Goal: Information Seeking & Learning: Understand process/instructions

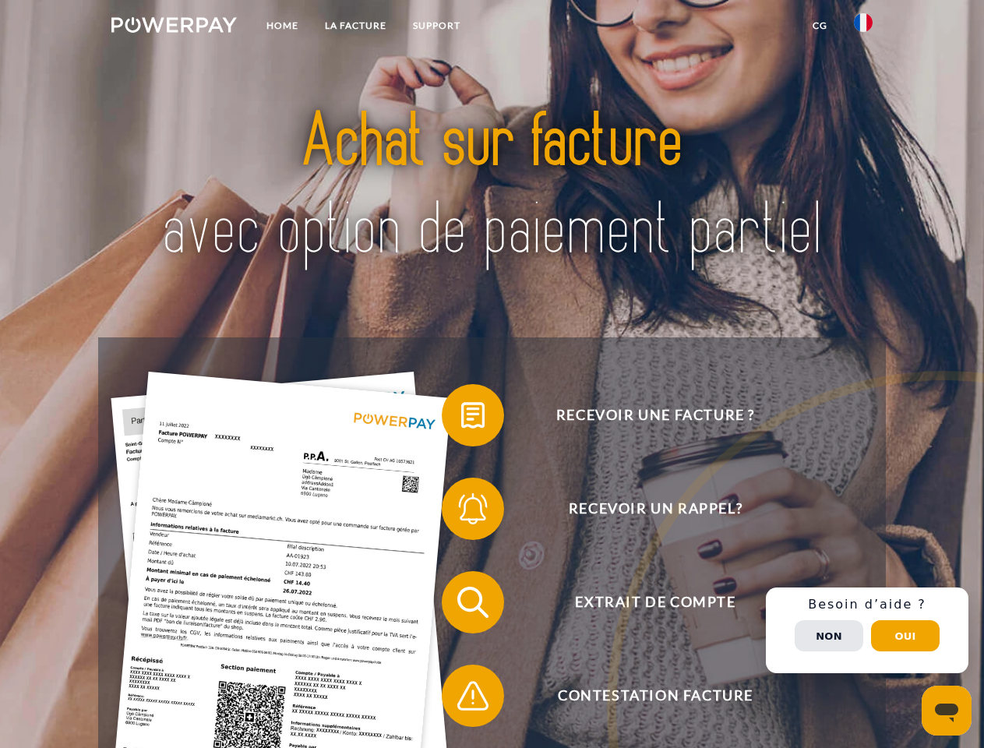
click at [174, 27] on img at bounding box center [173, 25] width 125 height 16
click at [864, 27] on img at bounding box center [863, 22] width 19 height 19
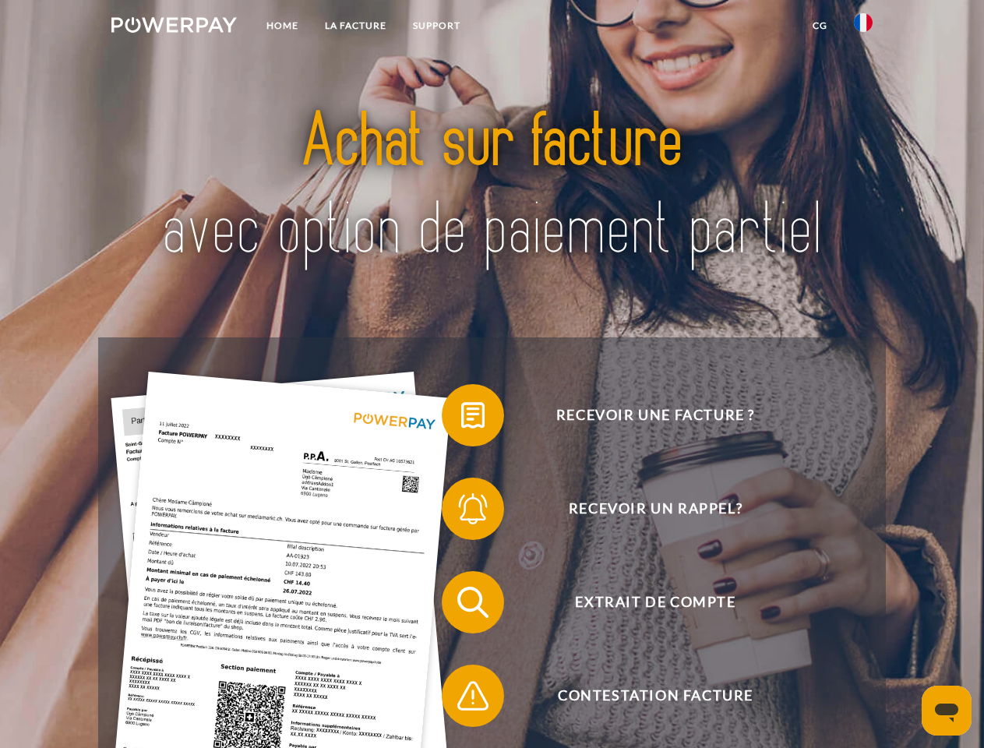
click at [820, 26] on link "CG" at bounding box center [820, 26] width 41 height 28
click at [461, 419] on span at bounding box center [450, 415] width 78 height 78
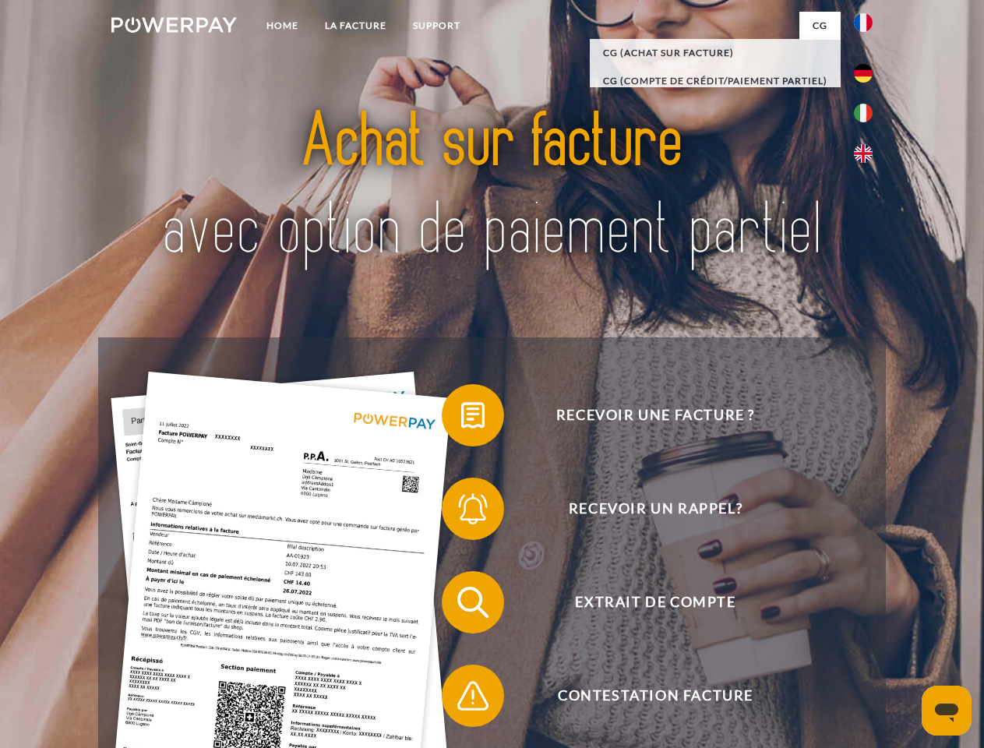
click at [461, 512] on span at bounding box center [450, 509] width 78 height 78
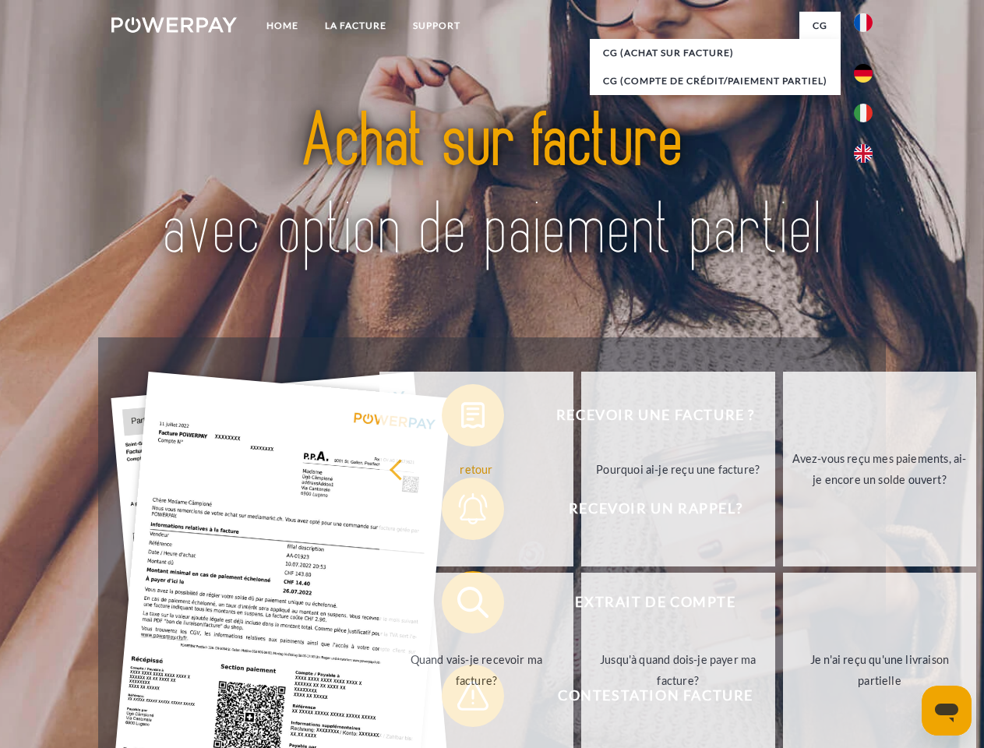
click at [581, 606] on link "Jusqu'à quand dois-je payer ma facture?" at bounding box center [678, 670] width 194 height 195
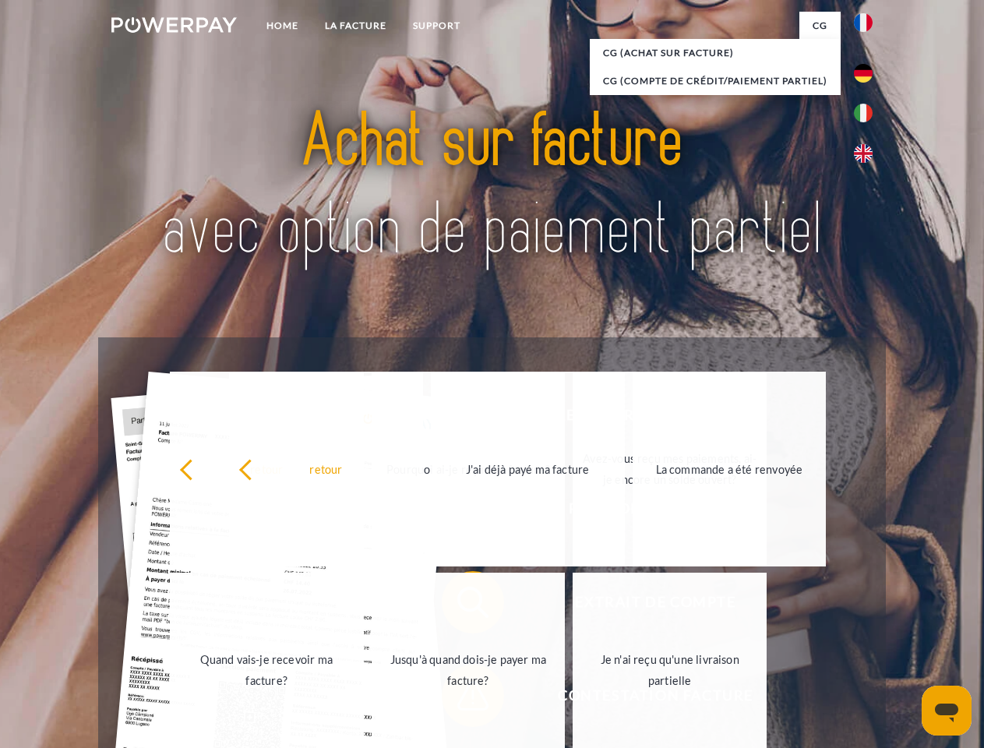
click at [573, 699] on link "Je n'ai reçu qu'une livraison partielle" at bounding box center [670, 670] width 194 height 195
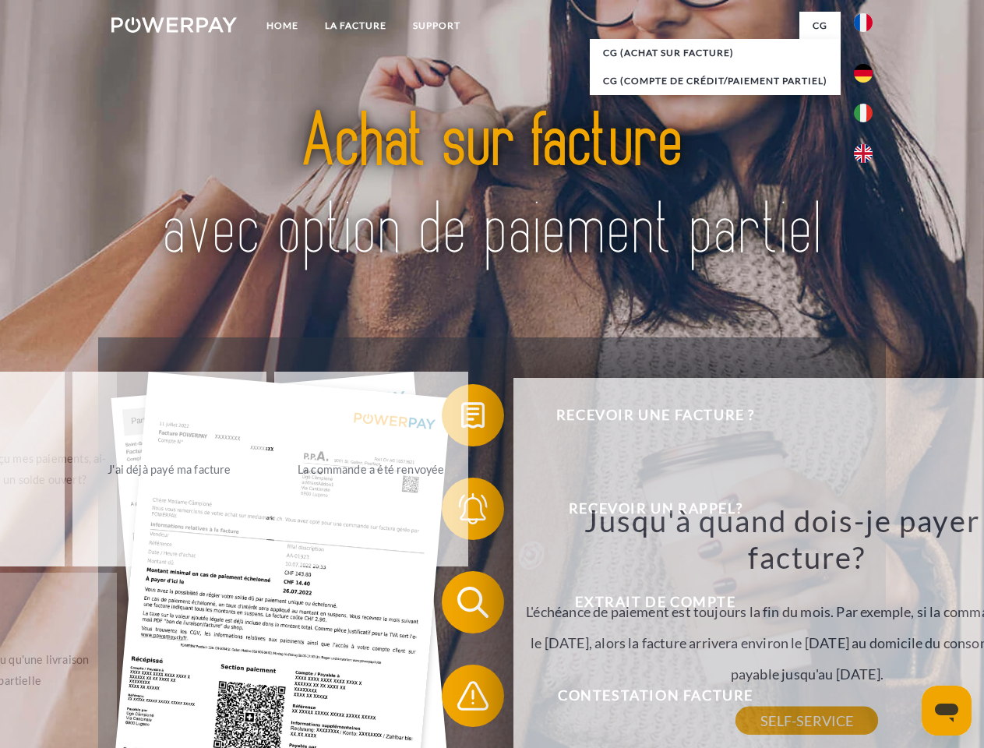
click at [867, 631] on div "Recevoir une facture ? Recevoir un rappel? Extrait de compte retour" at bounding box center [491, 648] width 787 height 623
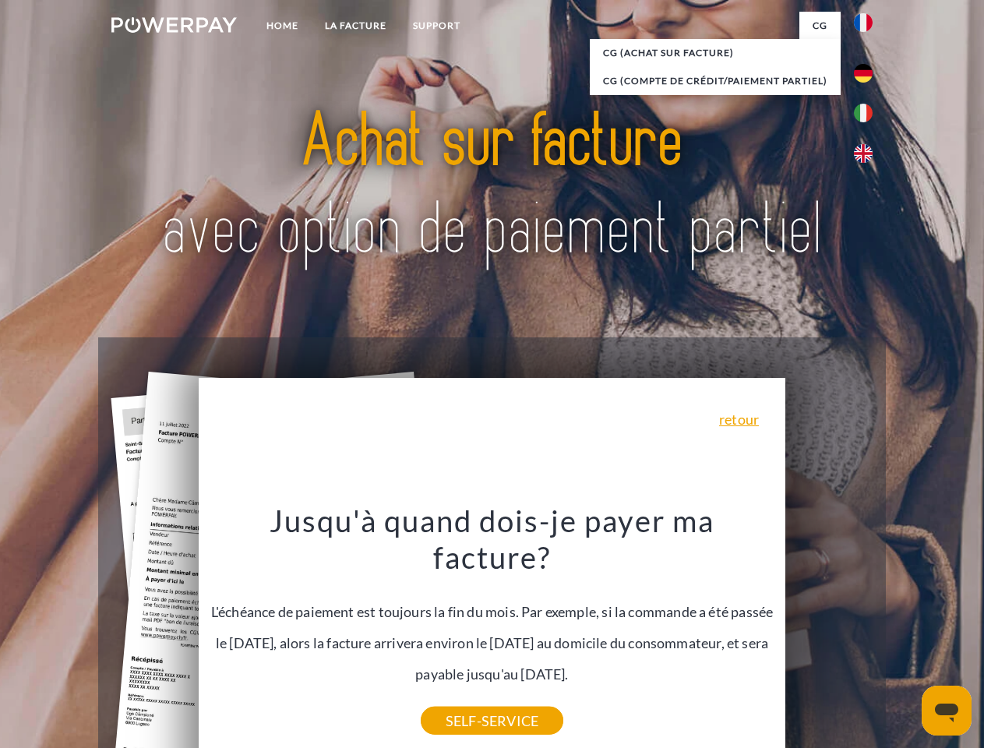
click at [829, 634] on span "Extrait de compte" at bounding box center [655, 602] width 382 height 62
click at [906, 636] on header "Home LA FACTURE Support" at bounding box center [492, 538] width 984 height 1076
